Goal: Transaction & Acquisition: Book appointment/travel/reservation

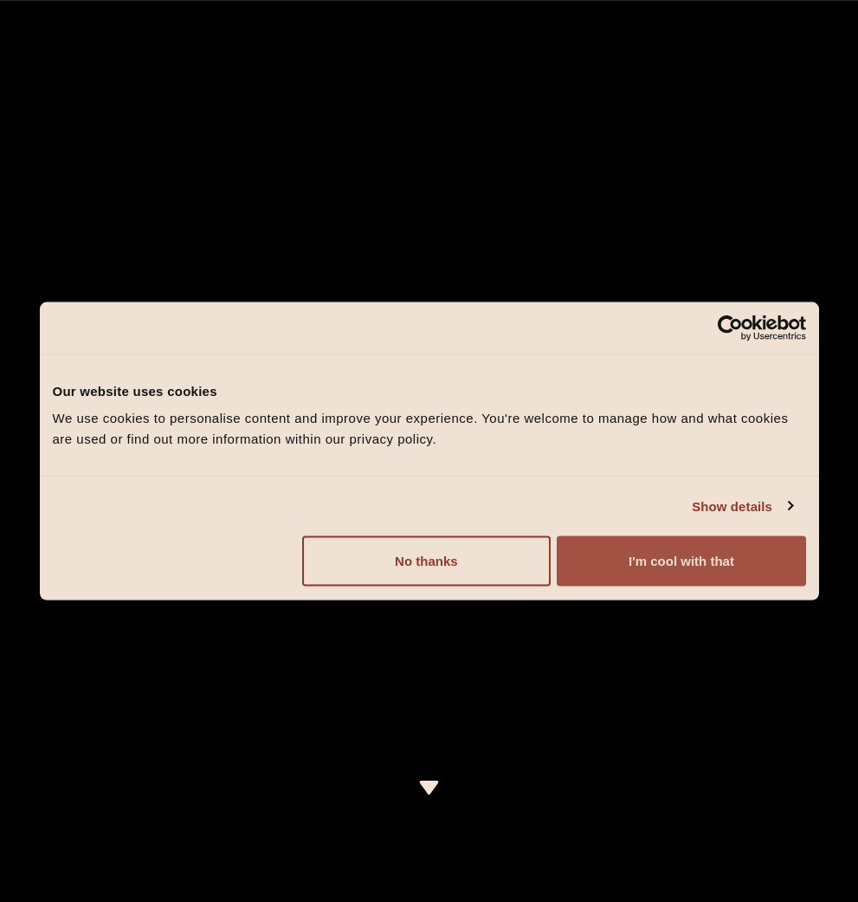
click at [685, 568] on button "I'm cool with that" at bounding box center [681, 561] width 249 height 50
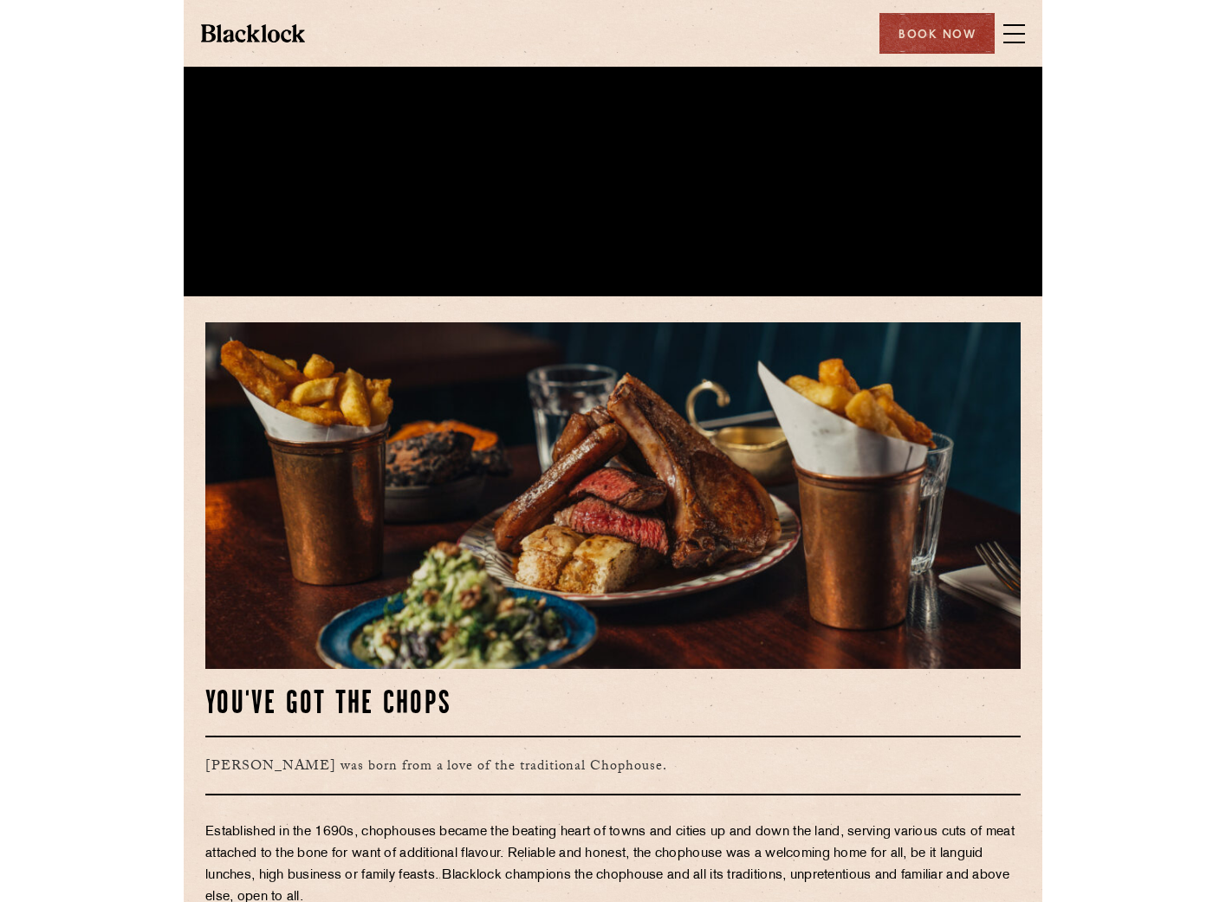
scroll to position [606, 0]
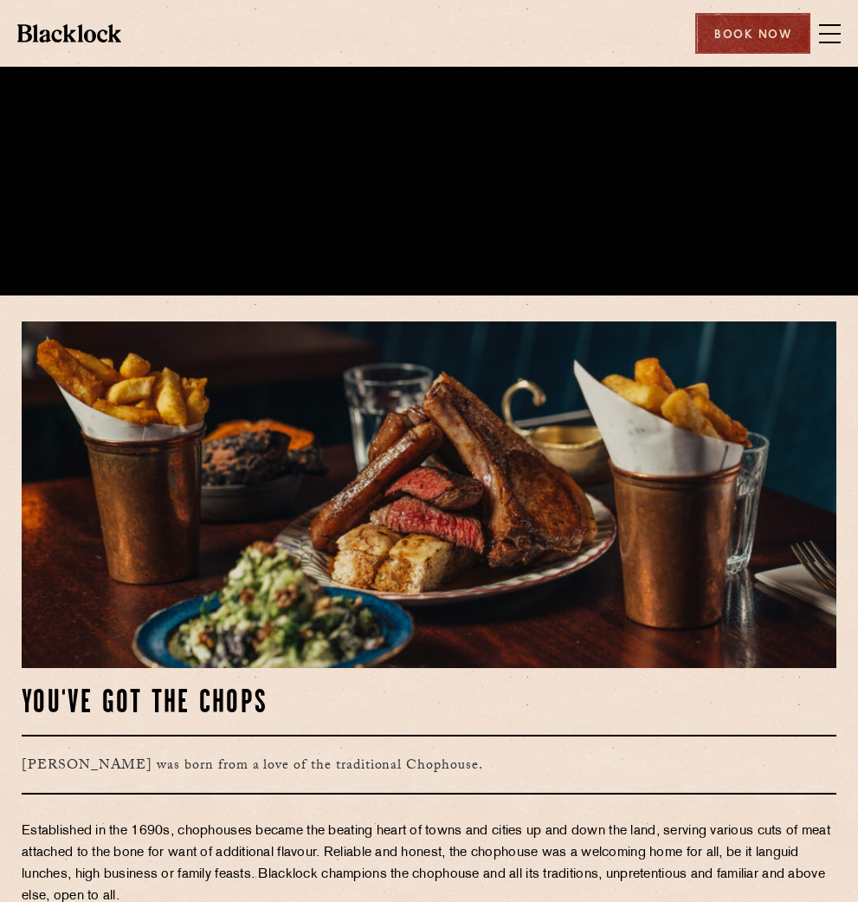
click at [754, 43] on div "Book Now" at bounding box center [752, 33] width 115 height 41
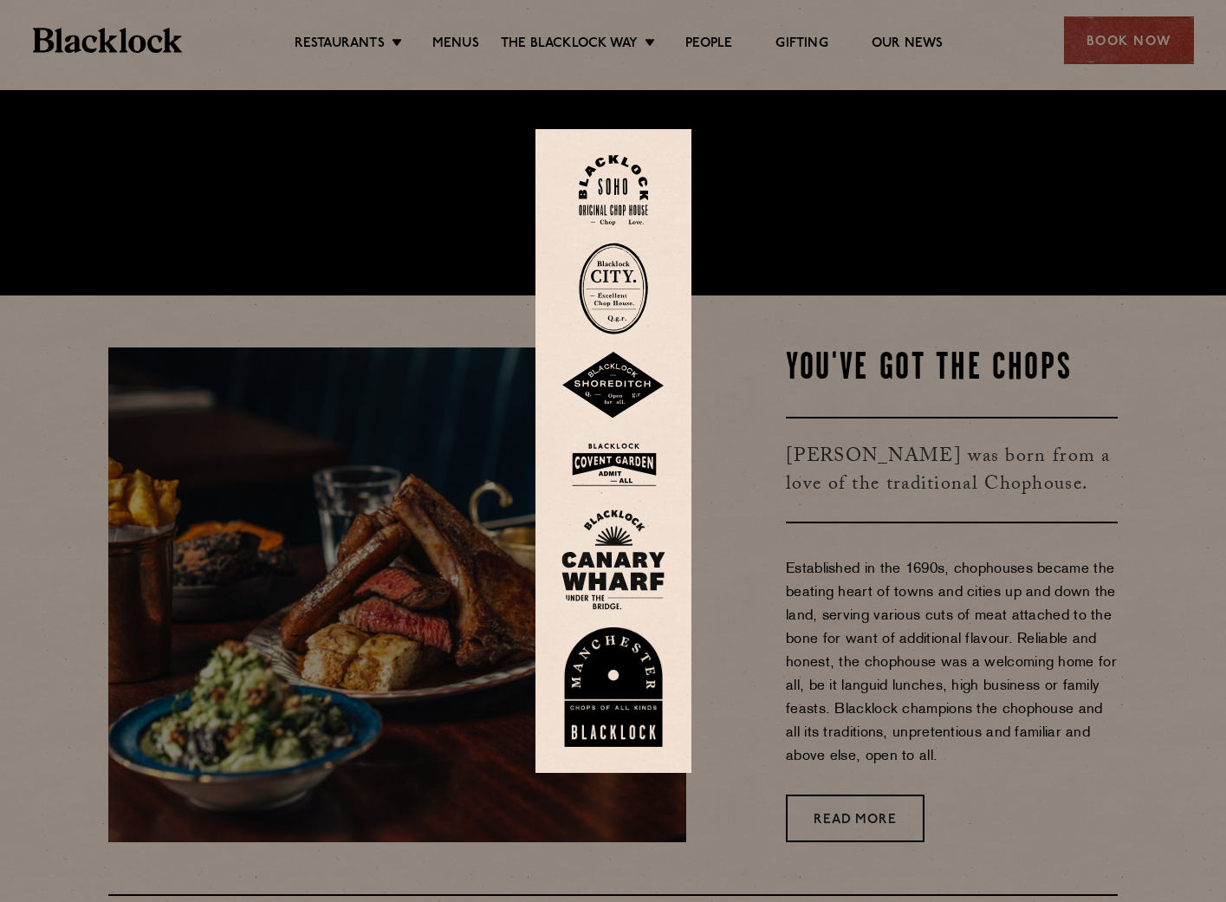
click at [613, 567] on img at bounding box center [613, 559] width 104 height 100
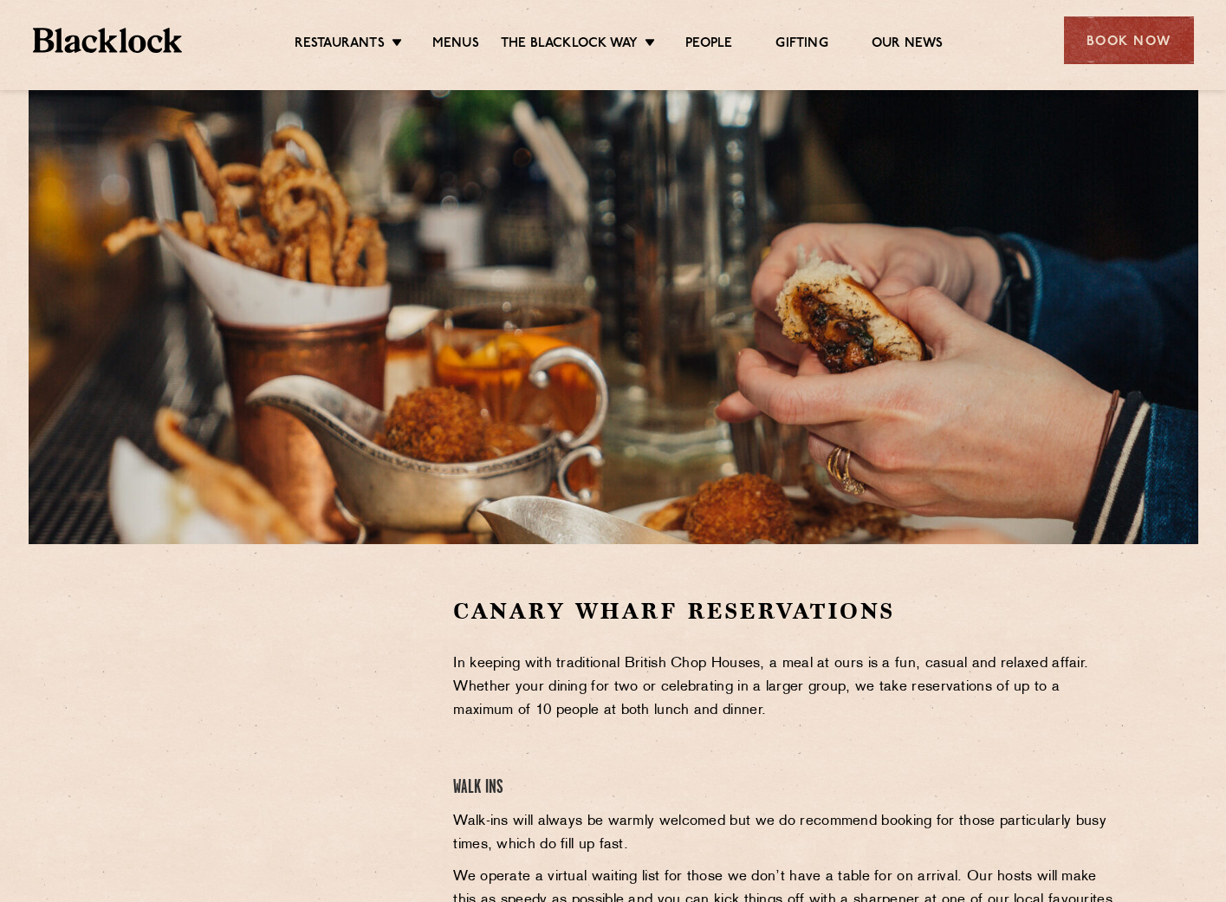
scroll to position [346, 0]
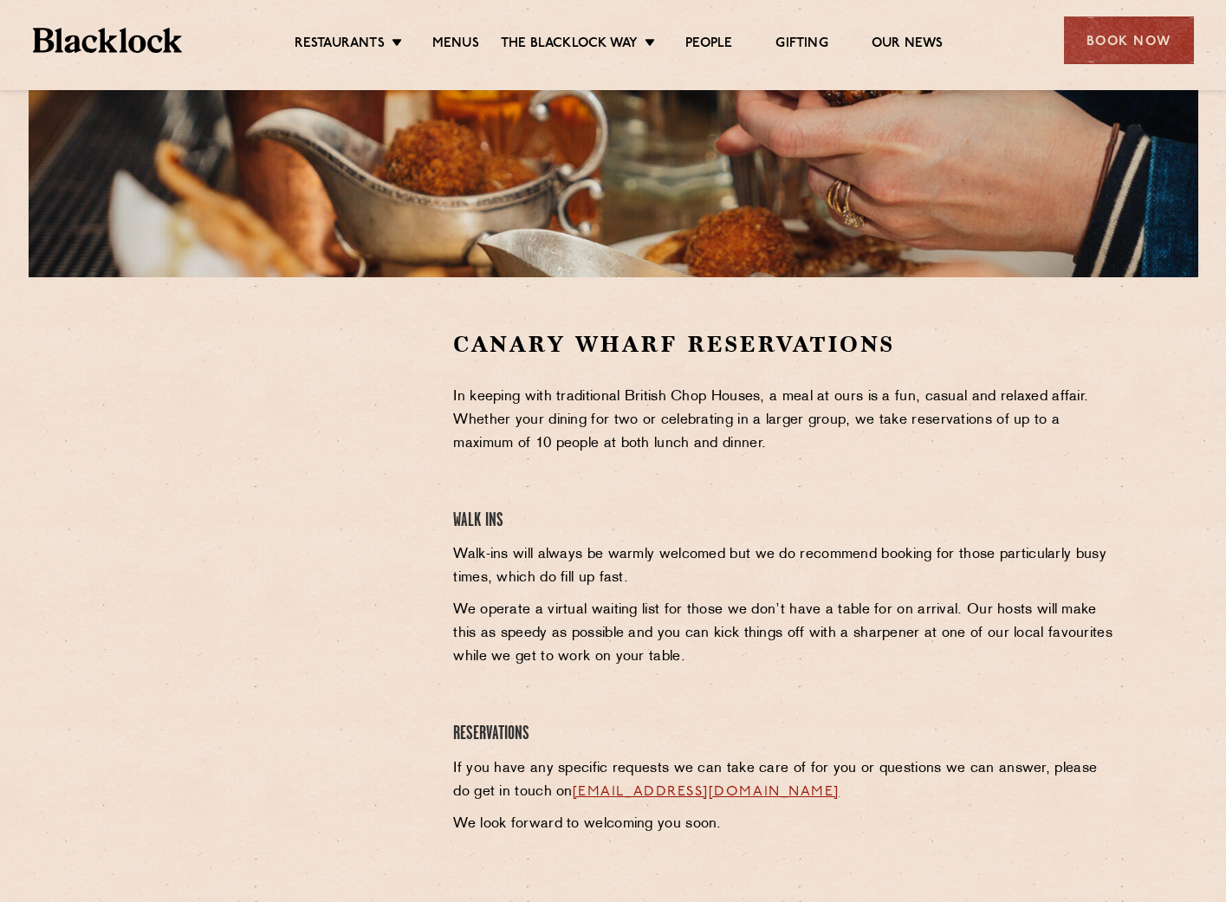
click at [86, 873] on section "Canary Wharf Reservations In keeping with traditional British Chop Houses, a me…" at bounding box center [613, 586] width 1226 height 619
click at [347, 674] on div at bounding box center [267, 586] width 345 height 515
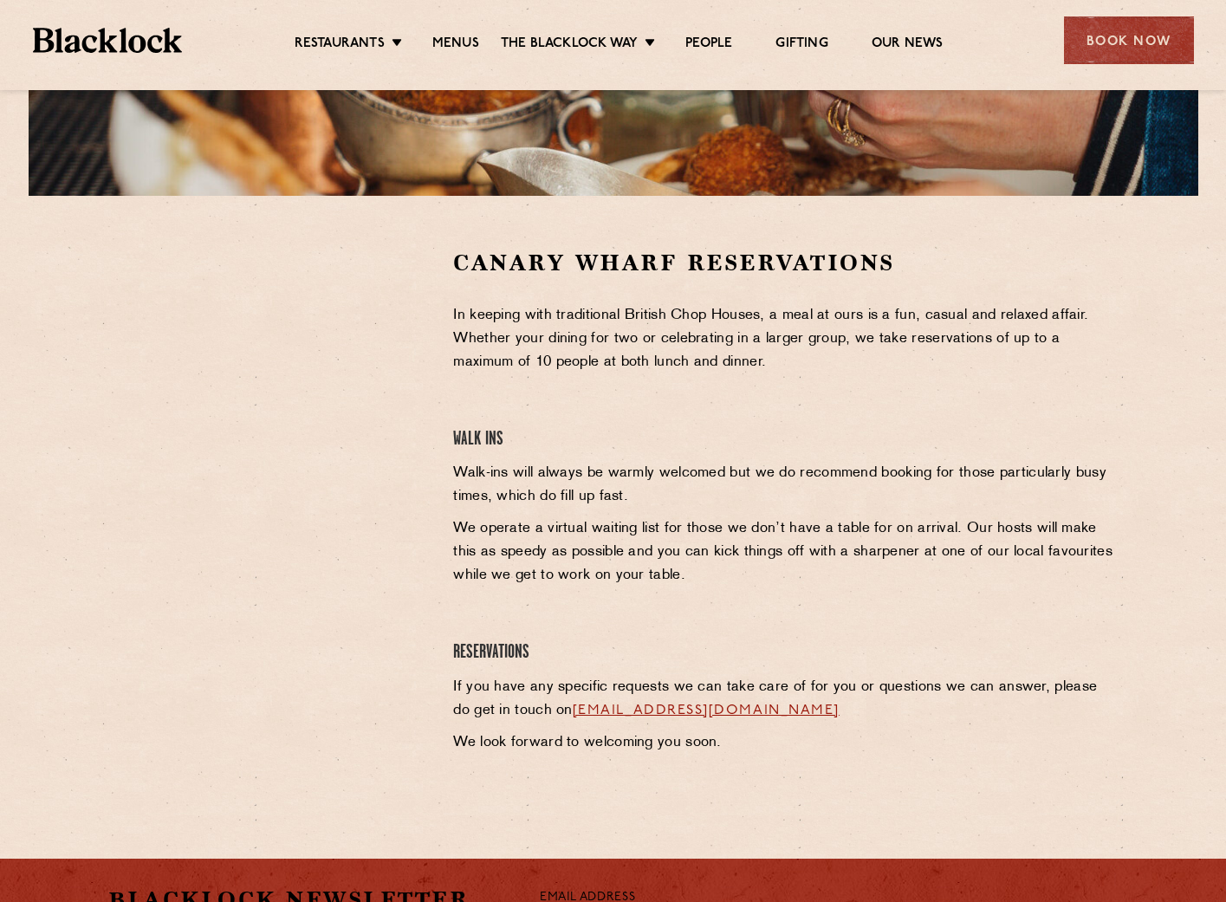
scroll to position [414, 0]
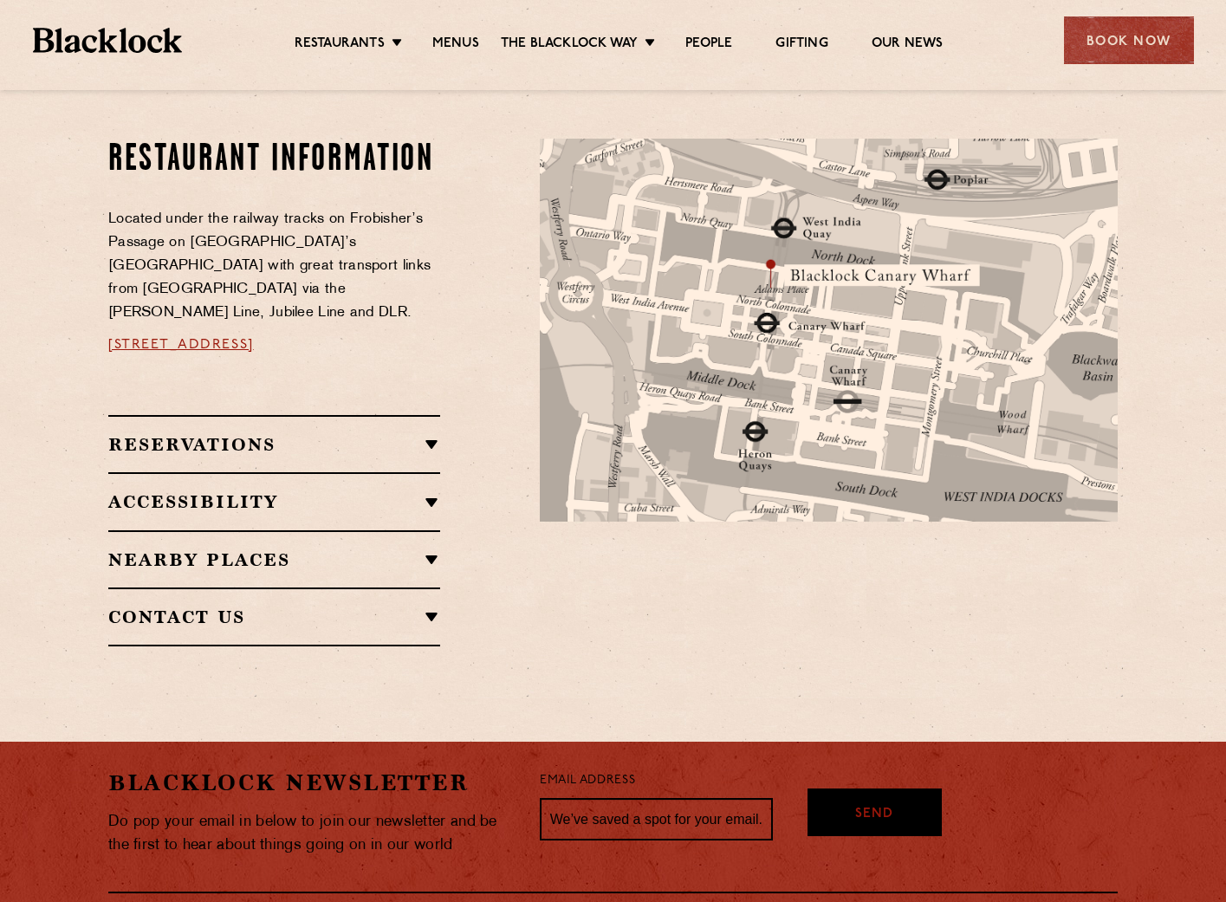
scroll to position [953, 0]
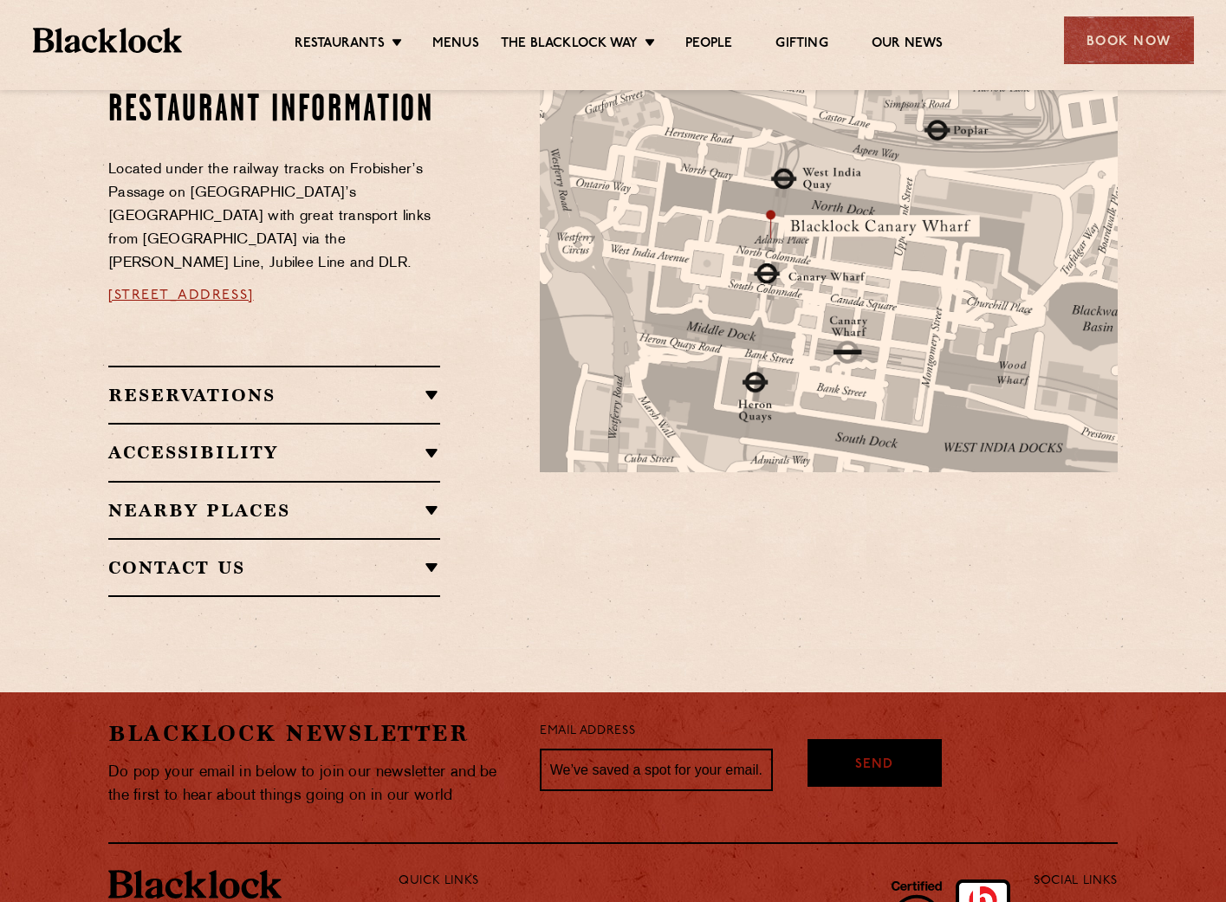
click at [246, 385] on h2 "Reservations" at bounding box center [274, 395] width 332 height 21
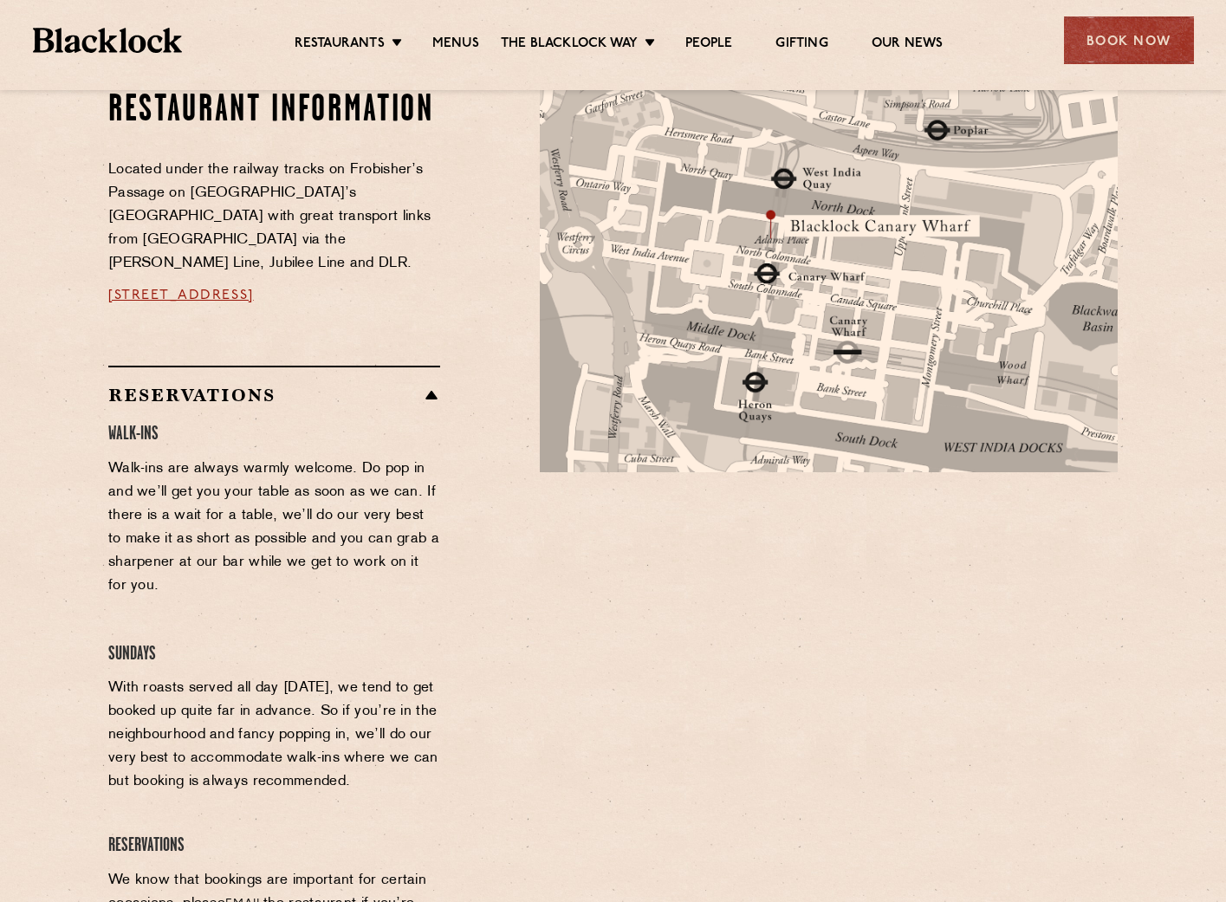
click at [246, 385] on h2 "Reservations" at bounding box center [274, 395] width 332 height 21
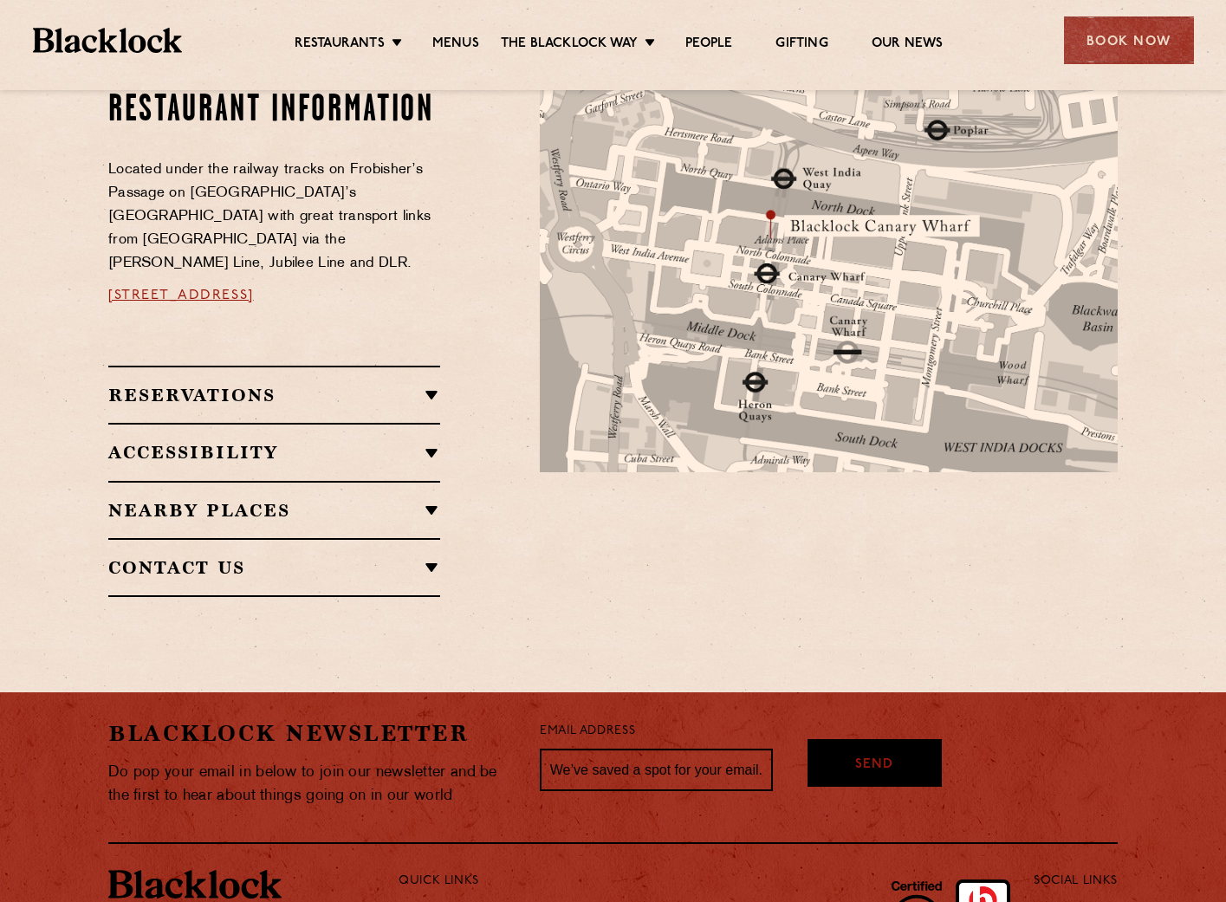
click at [246, 385] on h2 "Reservations" at bounding box center [274, 395] width 332 height 21
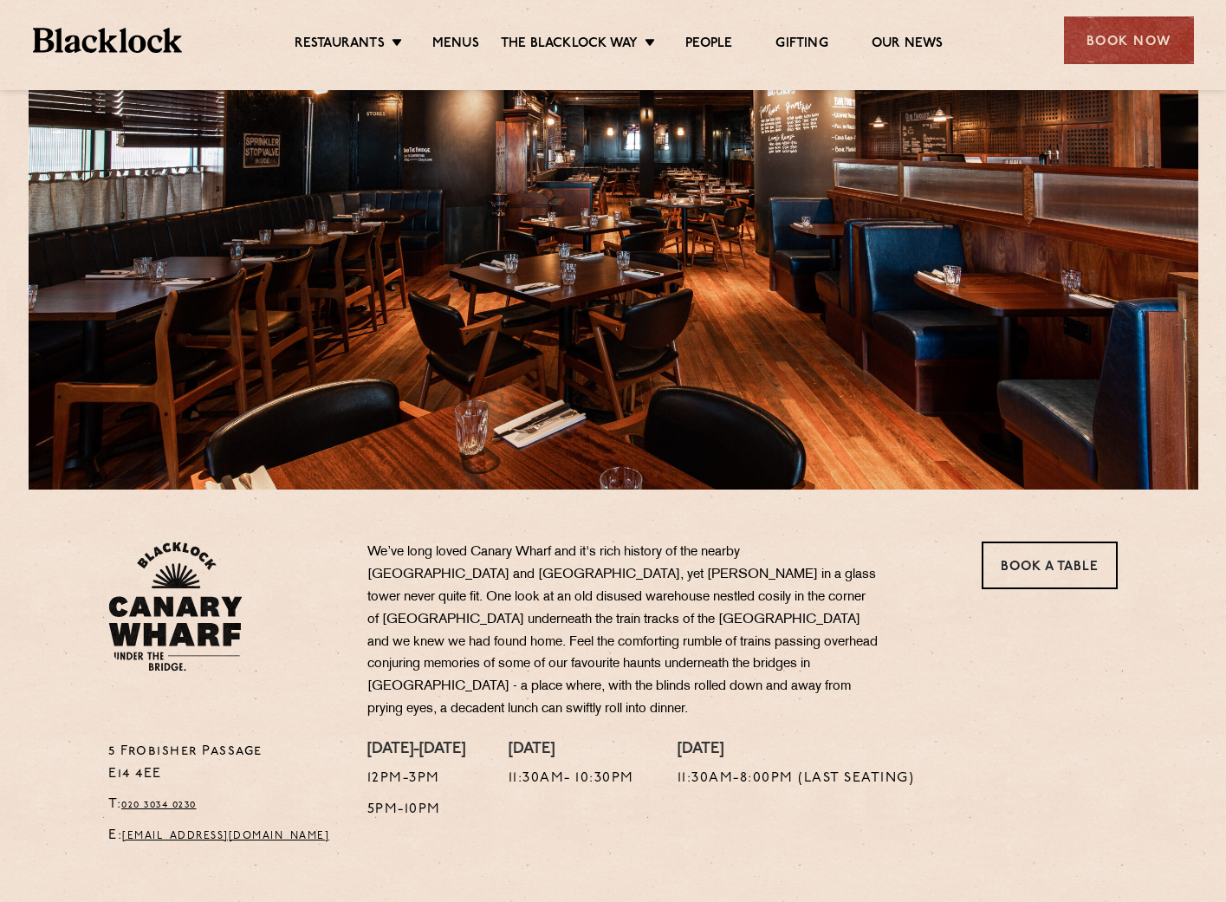
scroll to position [87, 0]
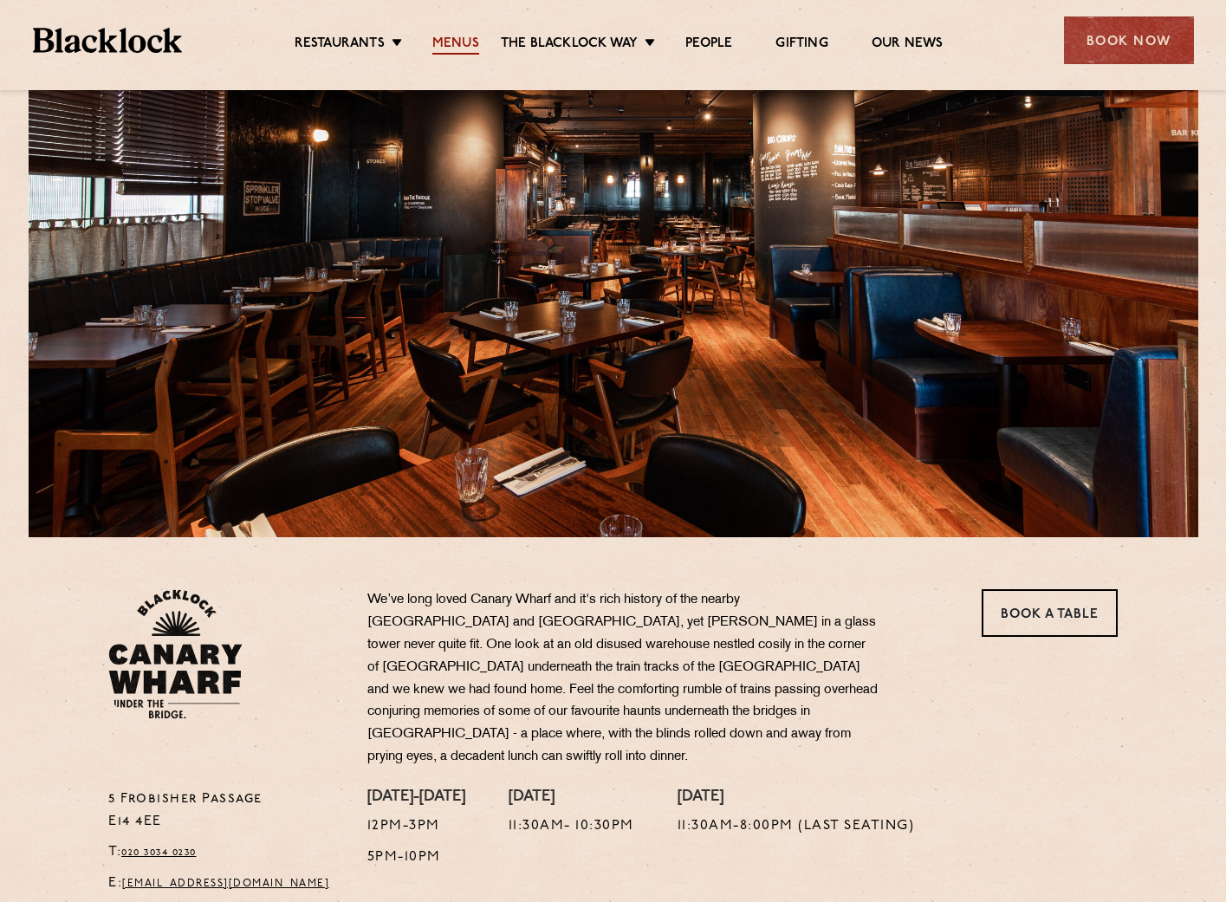
click at [456, 36] on link "Menus" at bounding box center [455, 45] width 47 height 19
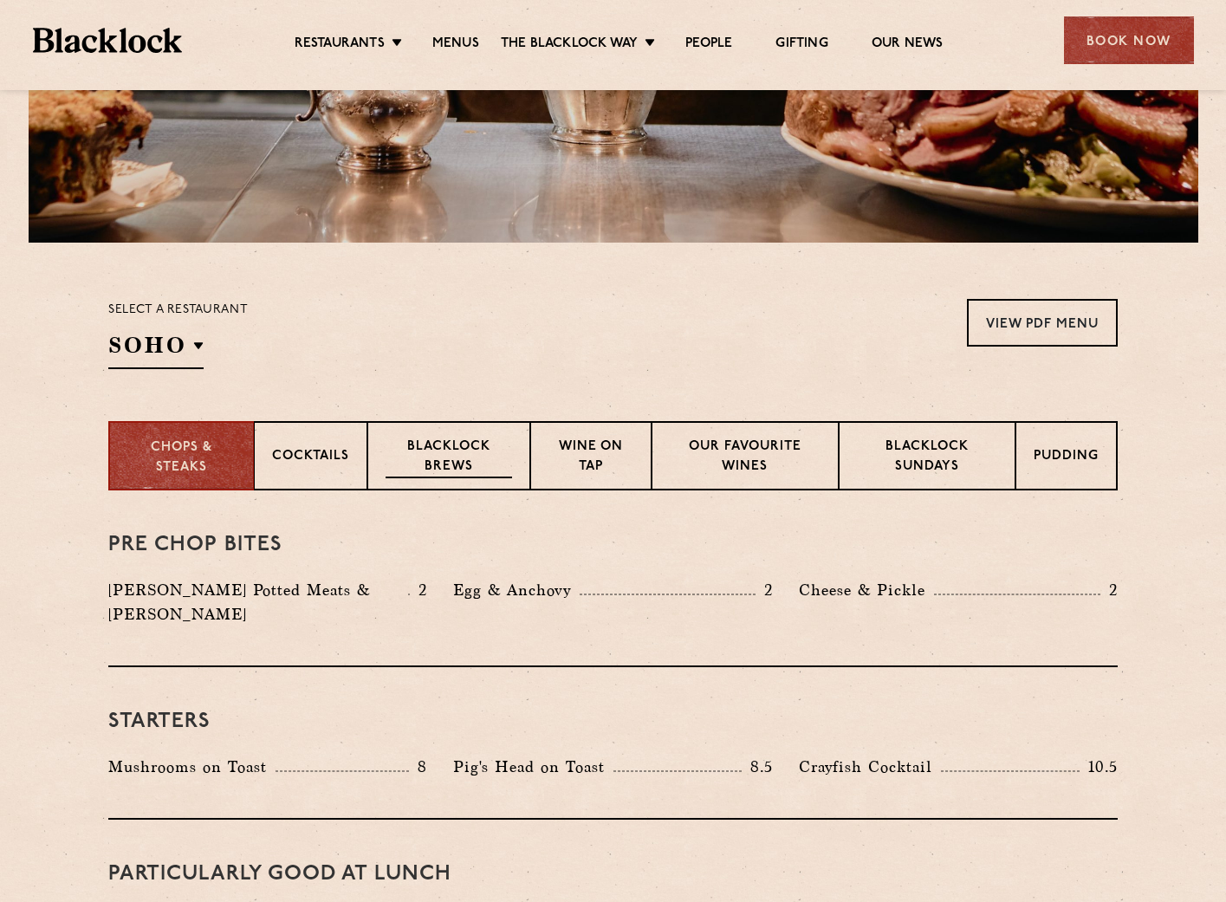
scroll to position [433, 0]
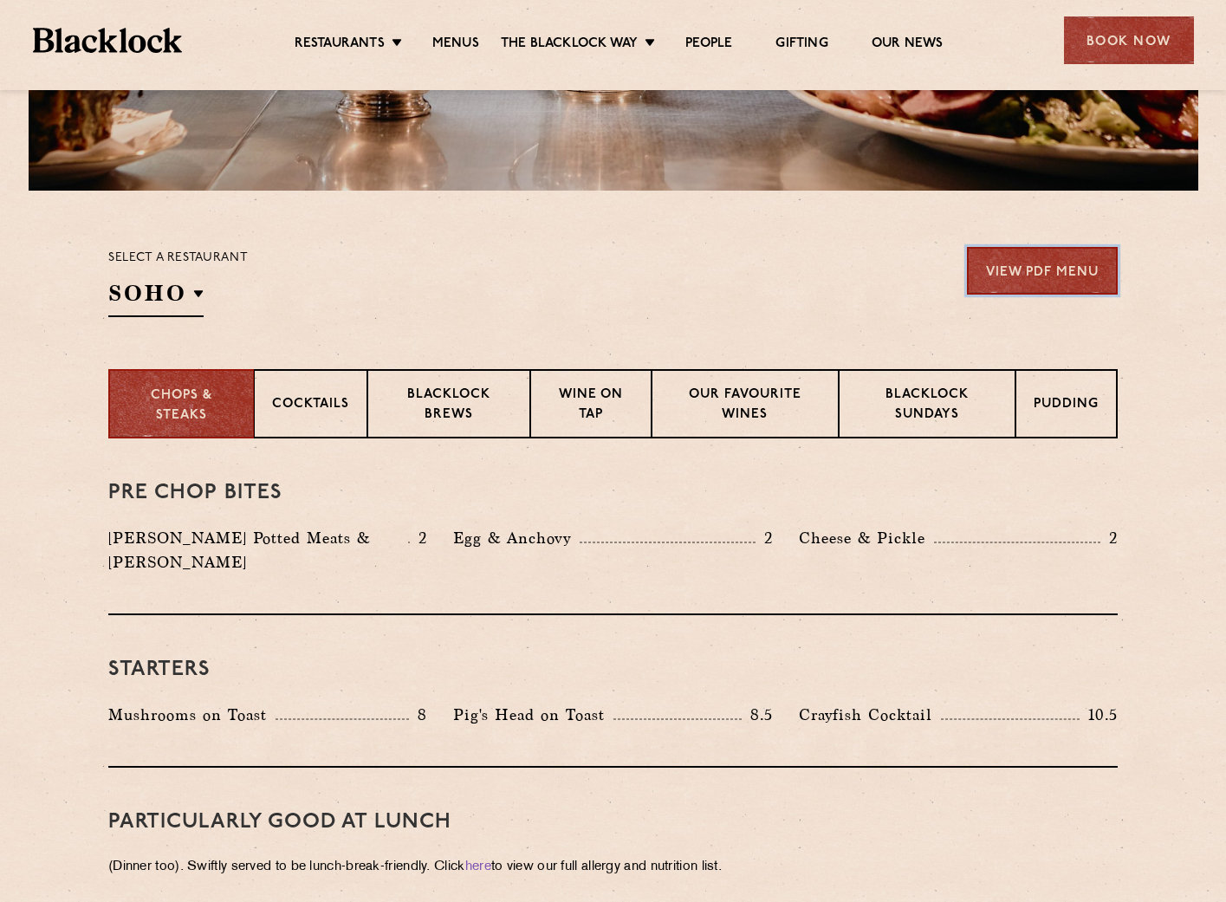
click at [1005, 269] on link "View PDF Menu" at bounding box center [1042, 271] width 151 height 48
click at [437, 420] on p "Blacklock Brews" at bounding box center [448, 405] width 126 height 41
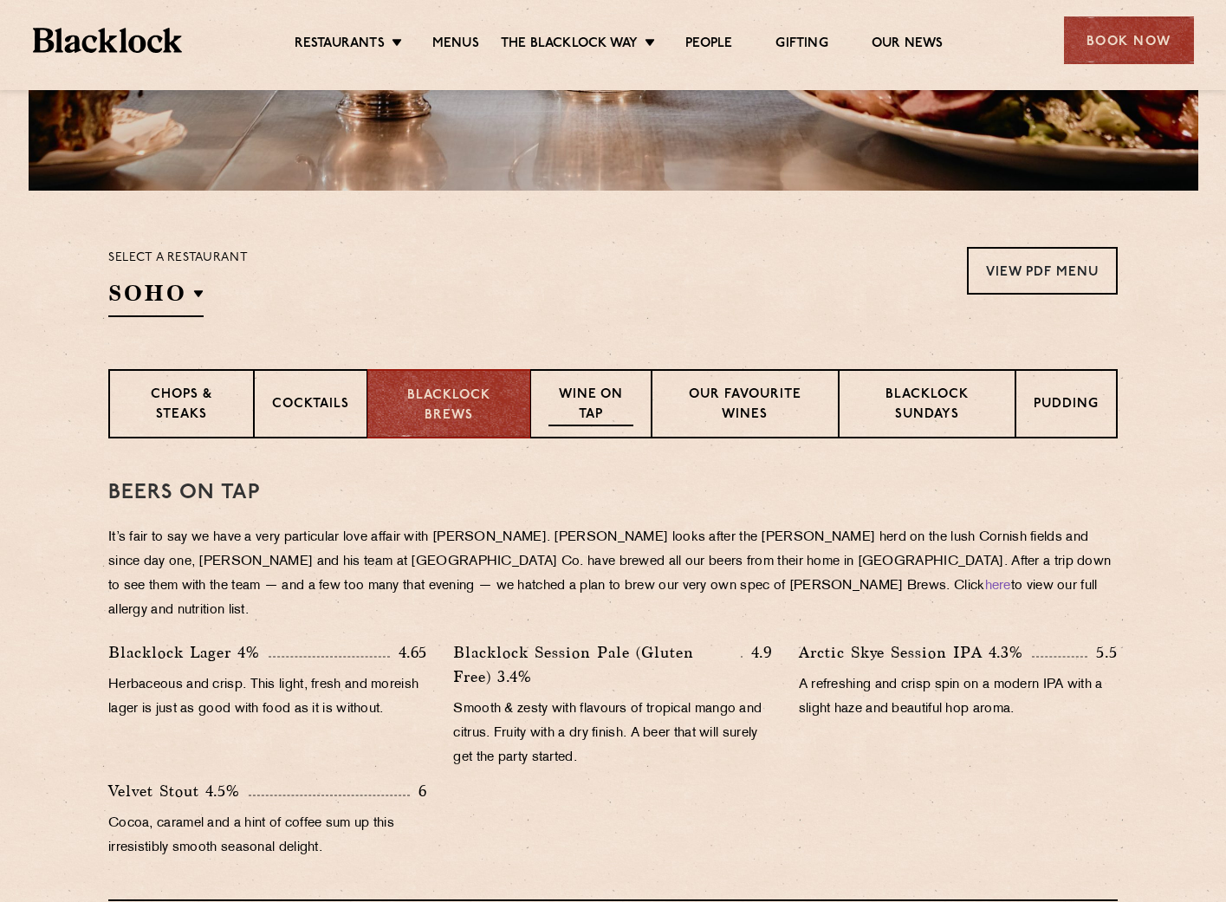
click at [565, 417] on p "Wine on Tap" at bounding box center [590, 405] width 85 height 41
